Goal: Book appointment/travel/reservation

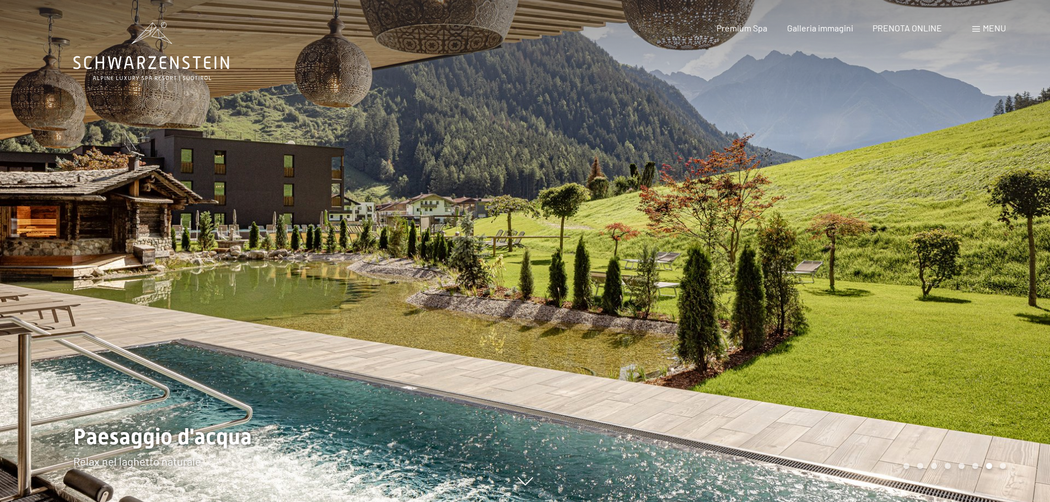
click at [902, 222] on div at bounding box center [787, 251] width 525 height 502
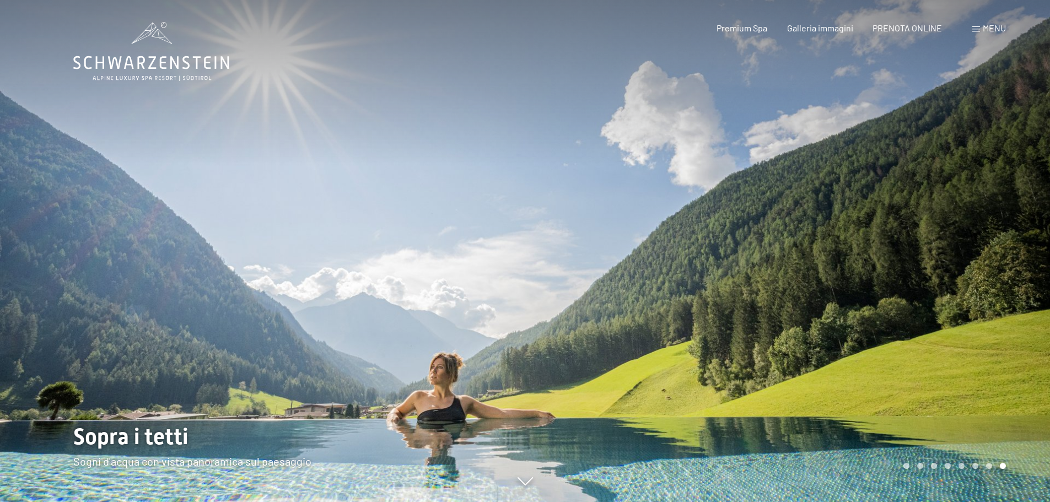
click at [902, 222] on div at bounding box center [787, 251] width 525 height 502
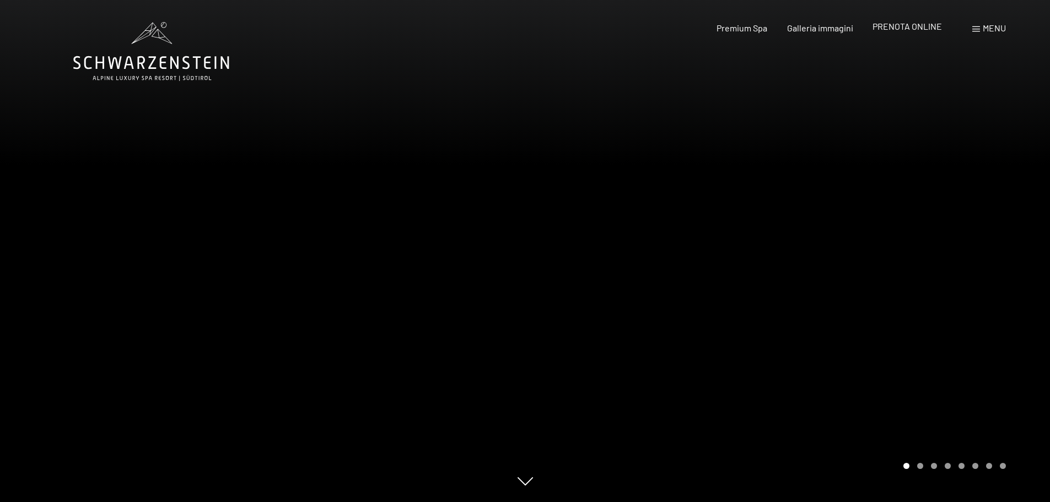
click at [916, 26] on span "PRENOTA ONLINE" at bounding box center [906, 26] width 69 height 10
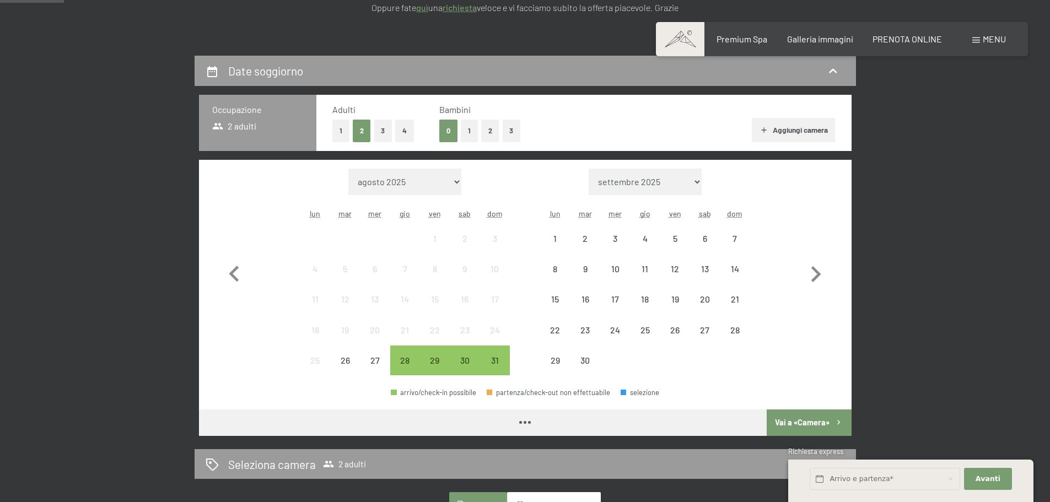
scroll to position [220, 0]
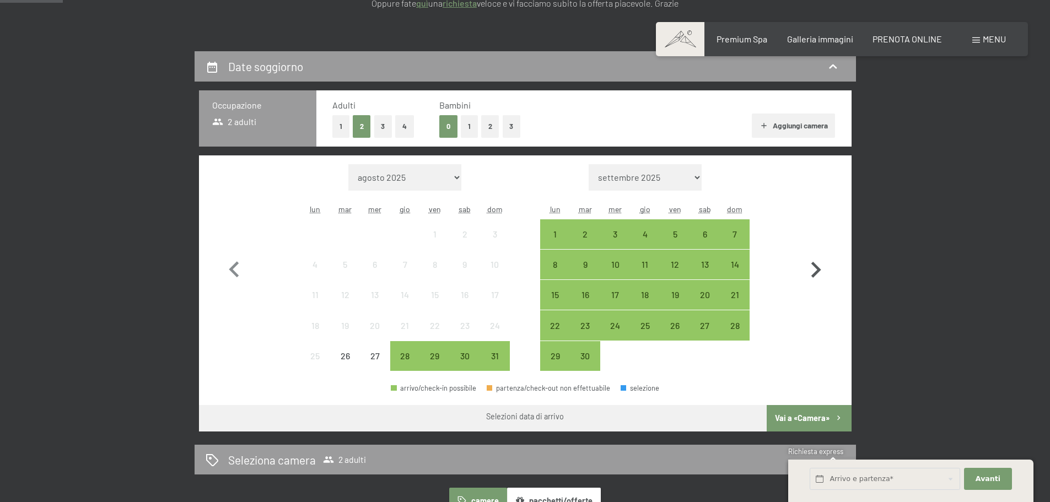
click at [811, 266] on icon "button" at bounding box center [816, 270] width 32 height 32
select select "2025-09-01"
select select "2025-10-01"
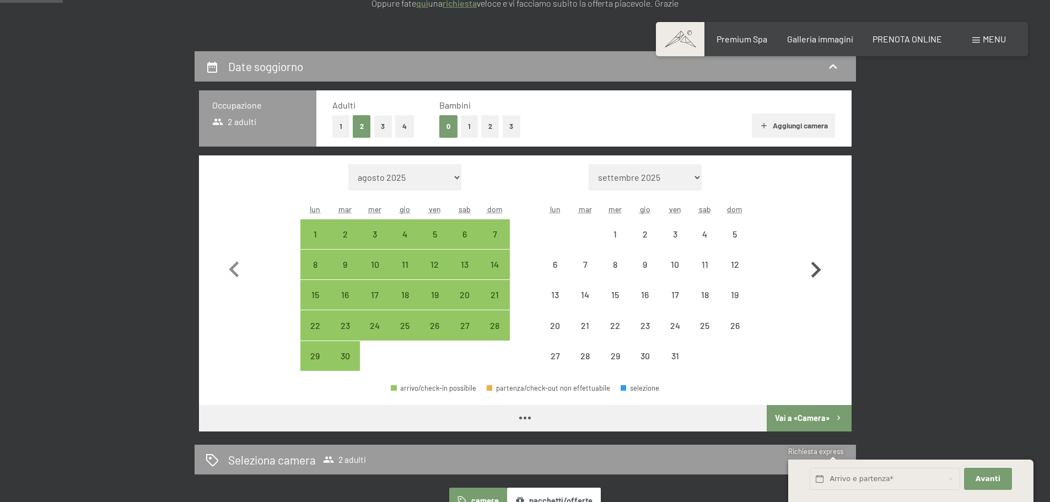
click at [814, 266] on icon "button" at bounding box center [816, 270] width 10 height 16
select select "2025-10-01"
select select "2025-11-01"
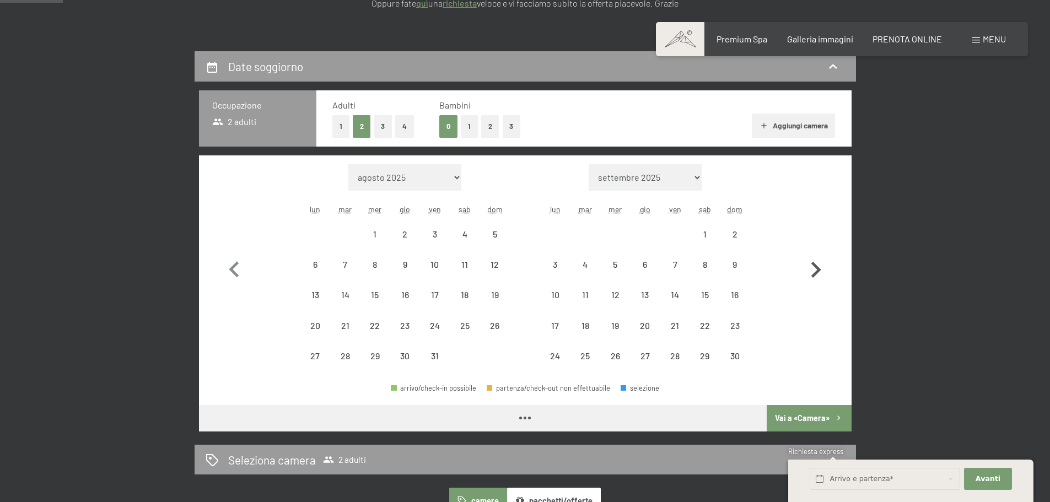
select select "2025-10-01"
select select "2025-11-01"
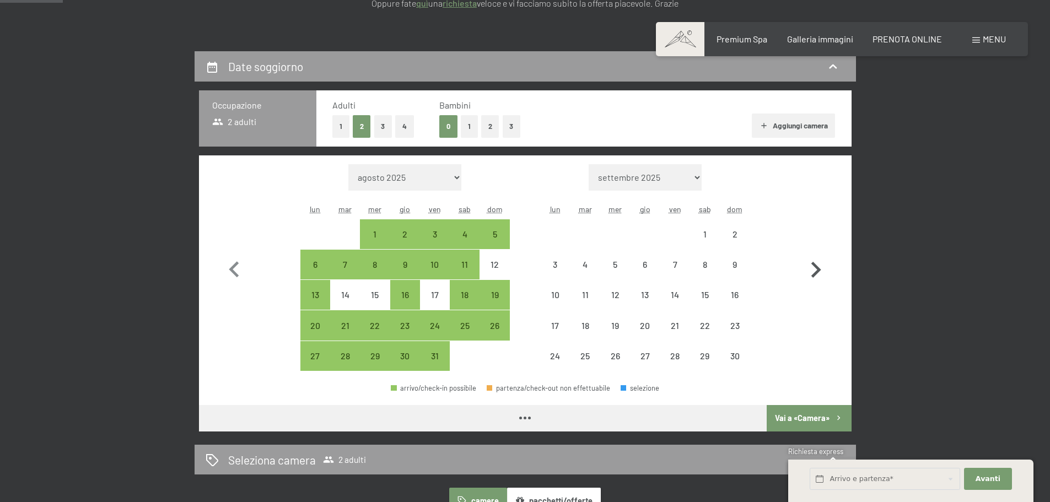
select select "2025-10-01"
select select "2025-11-01"
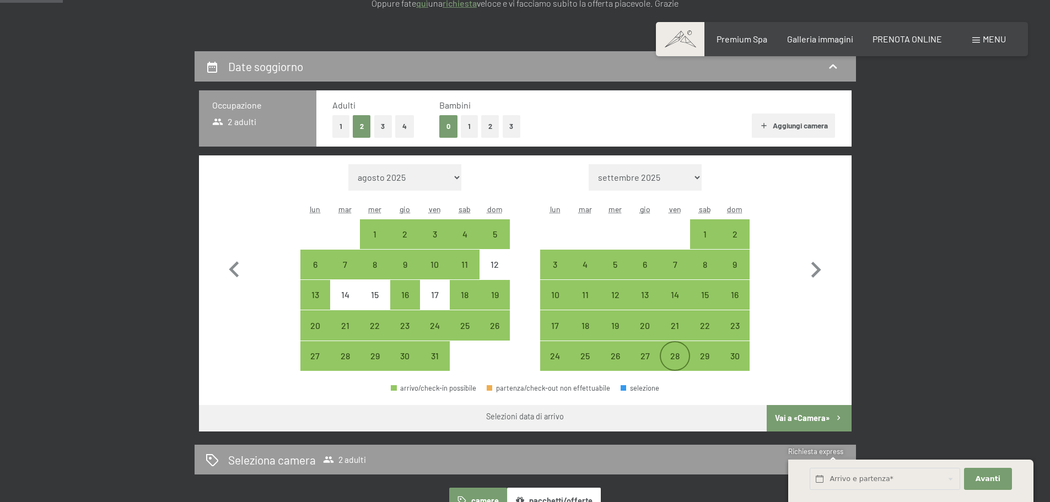
click at [674, 354] on div "28" at bounding box center [675, 366] width 28 height 28
select select "2025-10-01"
select select "2025-11-01"
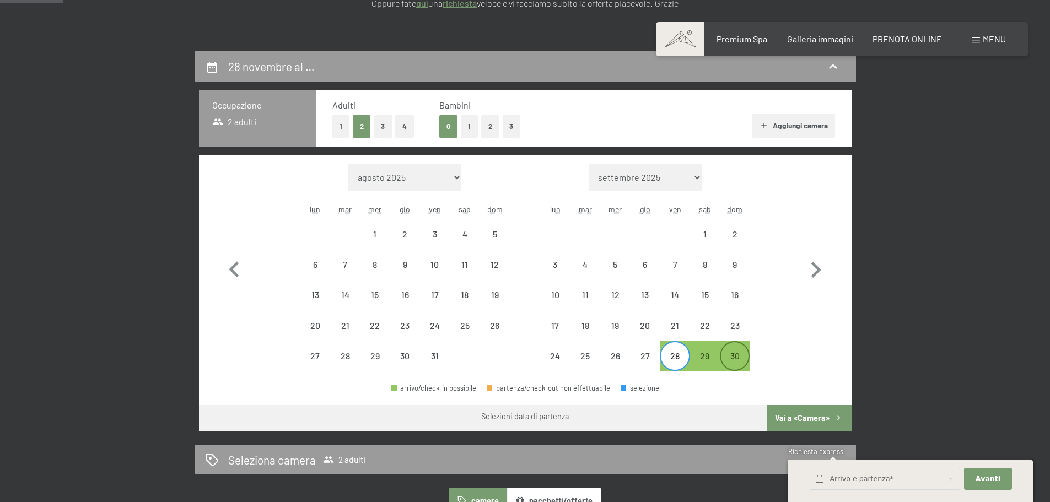
click at [739, 353] on div "30" at bounding box center [735, 366] width 28 height 28
select select "2025-10-01"
select select "2025-11-01"
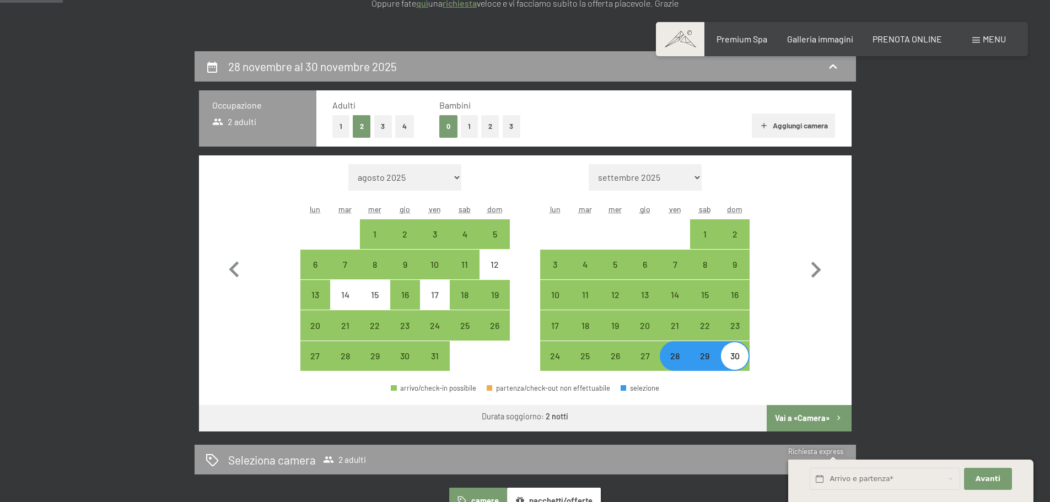
click at [796, 420] on button "Vai a «Camera»" at bounding box center [809, 418] width 84 height 26
select select "2025-10-01"
select select "2025-11-01"
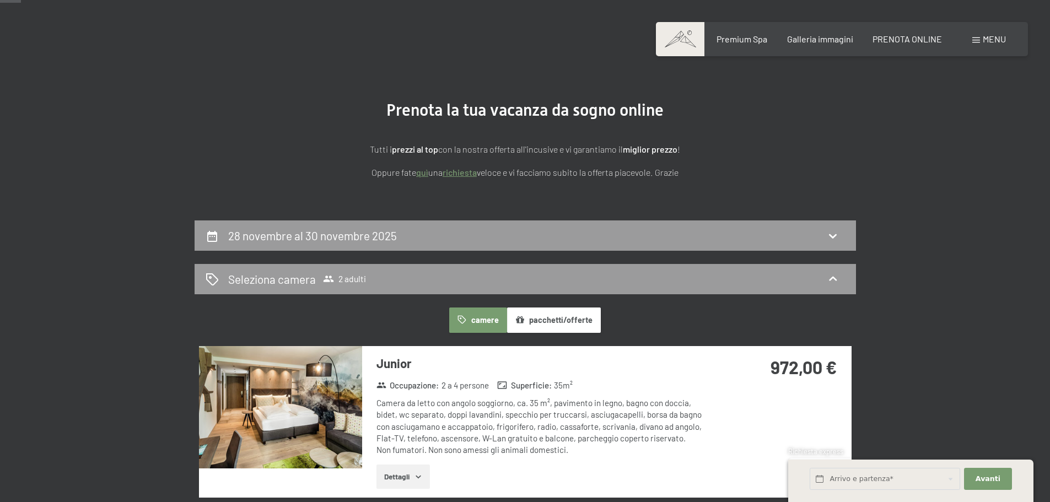
scroll to position [217, 0]
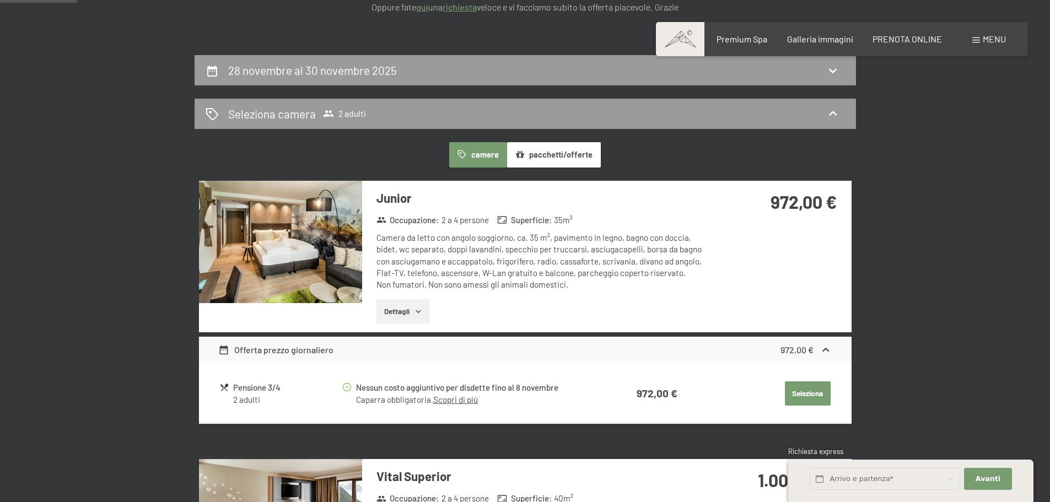
click at [390, 305] on button "Dettagli" at bounding box center [402, 311] width 53 height 24
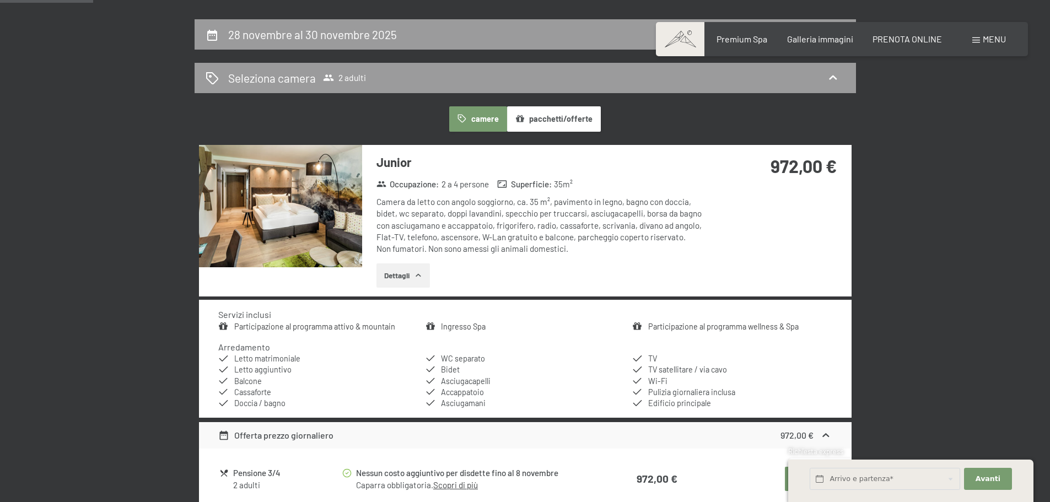
scroll to position [272, 0]
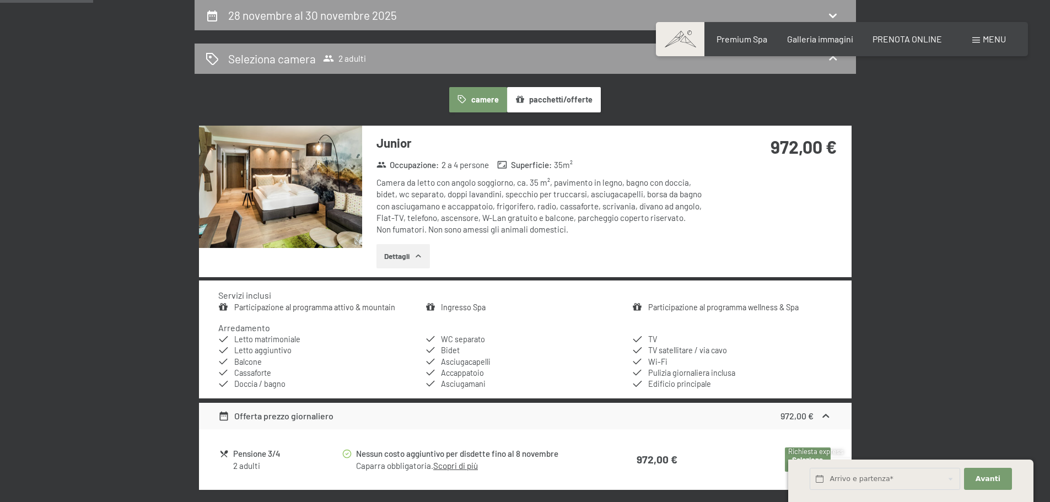
click at [276, 168] on img at bounding box center [280, 187] width 163 height 122
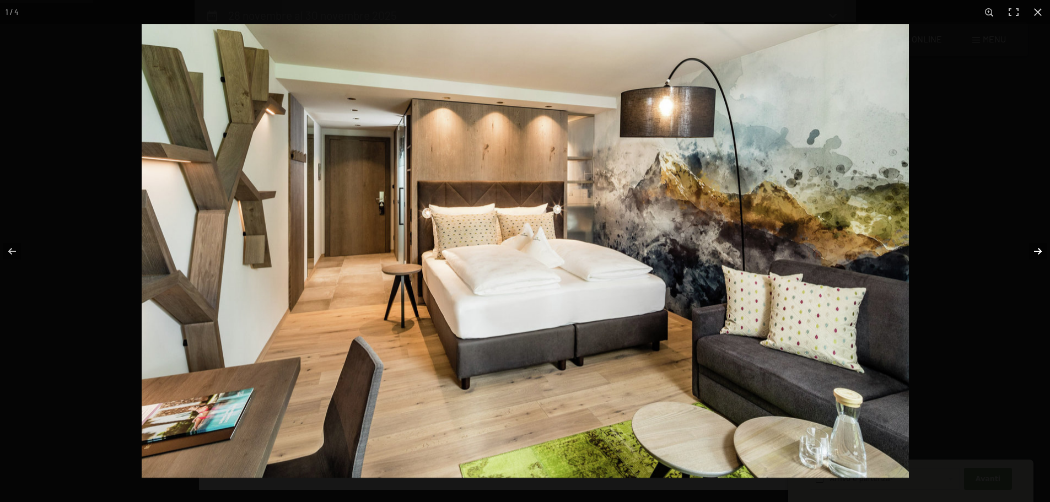
click at [1040, 245] on button "button" at bounding box center [1030, 251] width 39 height 55
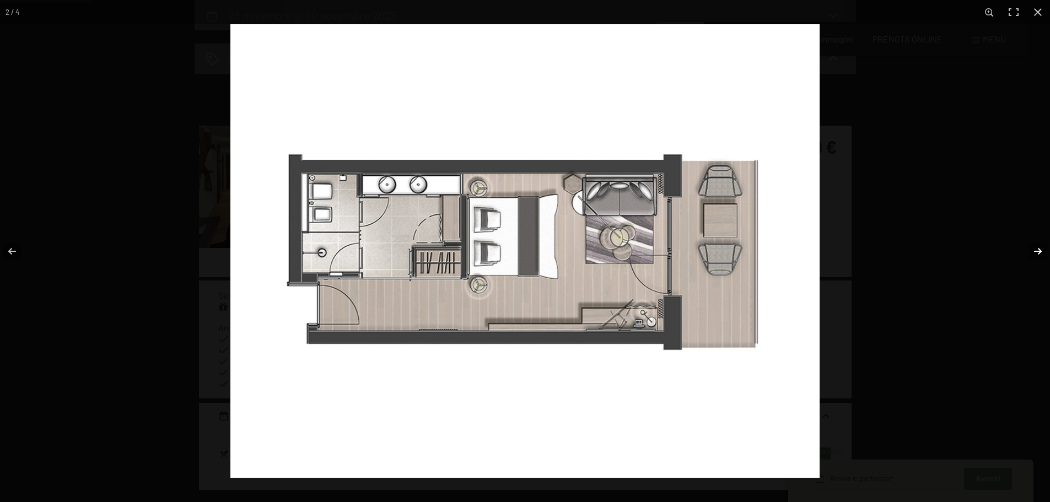
click at [1040, 245] on button "button" at bounding box center [1030, 251] width 39 height 55
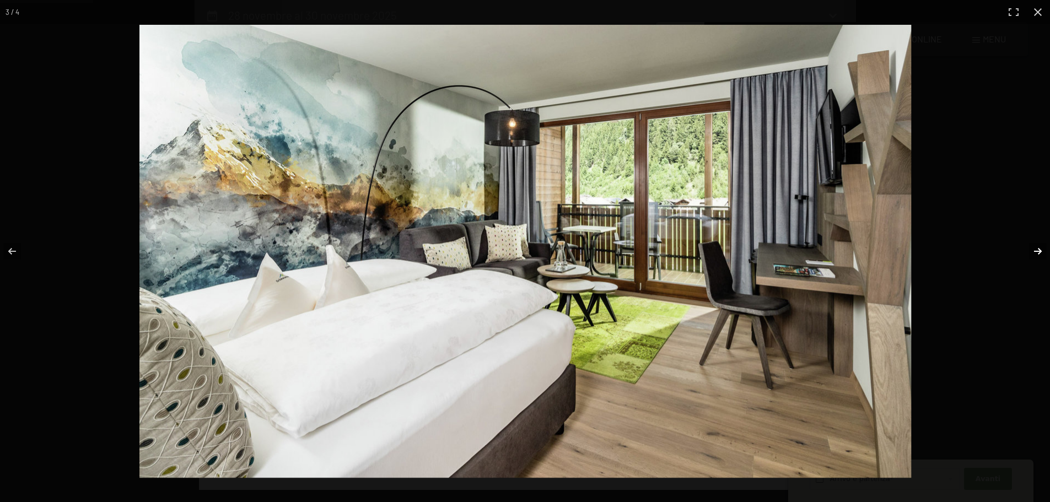
click at [1040, 245] on button "button" at bounding box center [1030, 251] width 39 height 55
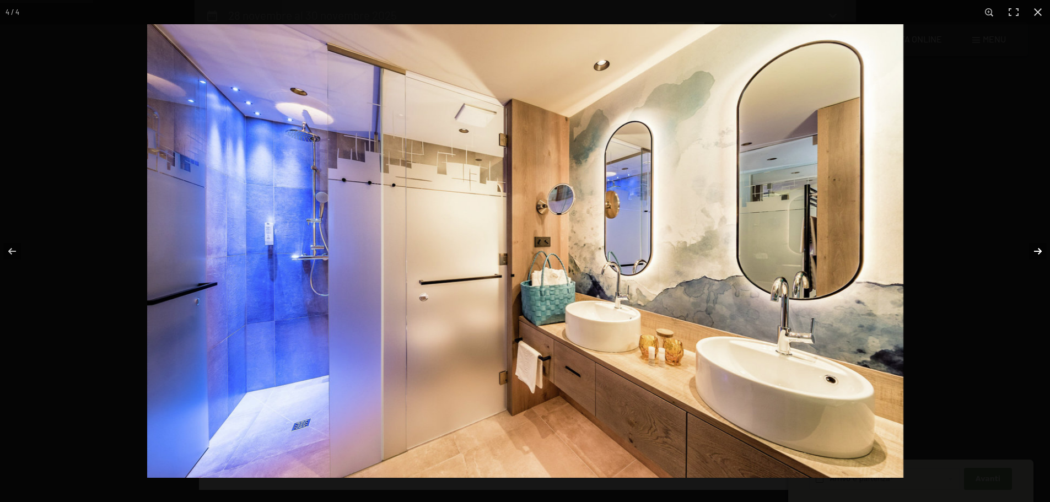
click at [1040, 245] on button "button" at bounding box center [1030, 251] width 39 height 55
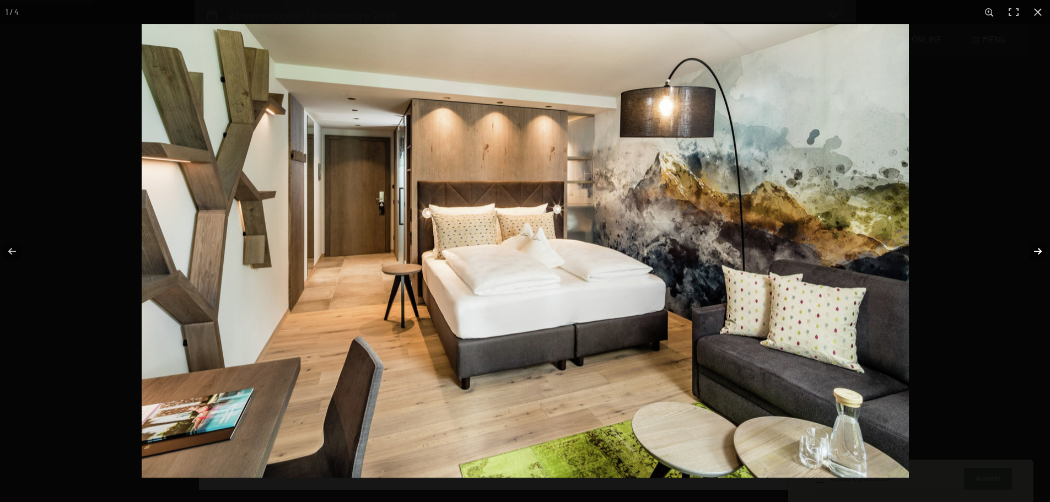
click at [1040, 245] on button "button" at bounding box center [1030, 251] width 39 height 55
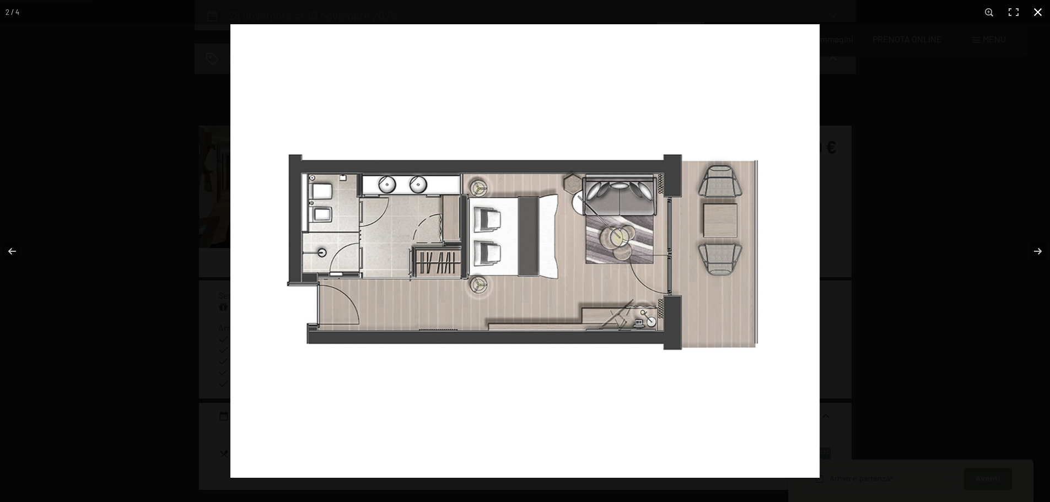
click at [1044, 9] on button "button" at bounding box center [1038, 12] width 24 height 24
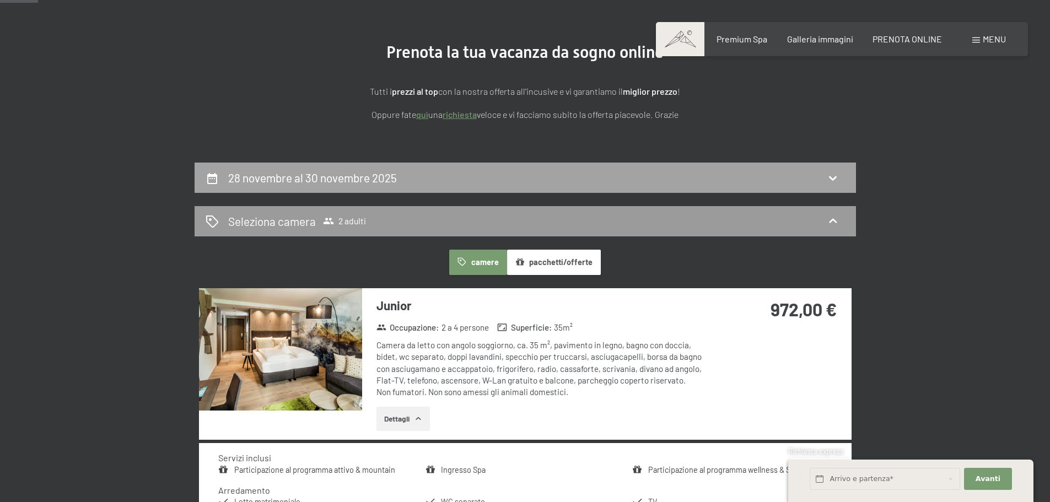
scroll to position [110, 0]
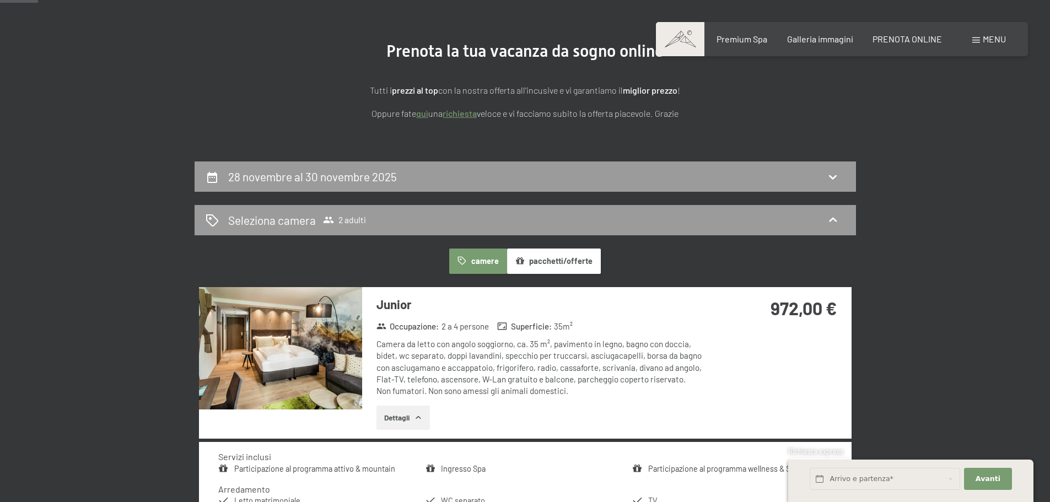
drag, startPoint x: 811, startPoint y: 39, endPoint x: 932, endPoint y: 123, distance: 147.2
click at [932, 123] on section "Prenota la tua vacanza da sogno online Tutti i prezzi al top con la nostra offe…" at bounding box center [525, 80] width 1050 height 161
